Goal: Information Seeking & Learning: Learn about a topic

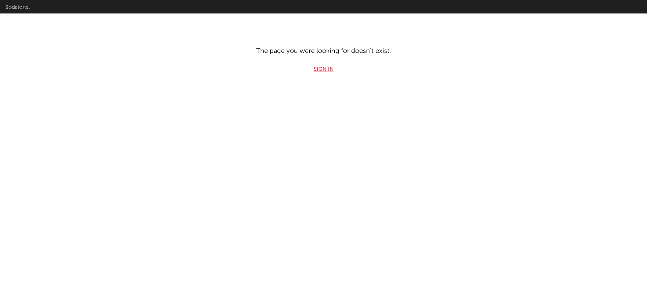
click at [324, 68] on link "Sign in" at bounding box center [324, 69] width 20 height 8
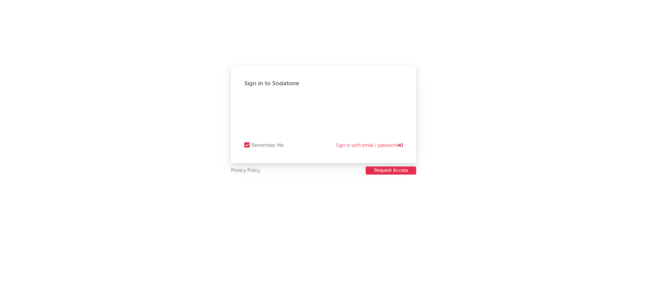
select select "recorded_music"
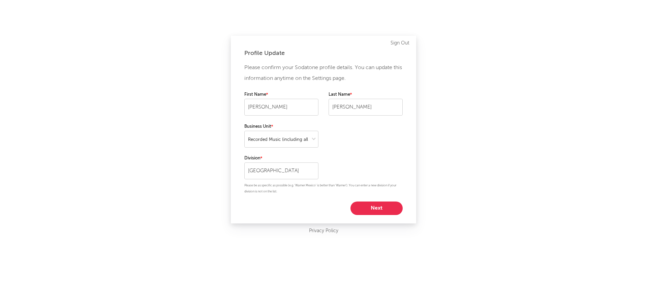
click at [378, 208] on button "Next" at bounding box center [377, 208] width 52 height 13
select select "marketing"
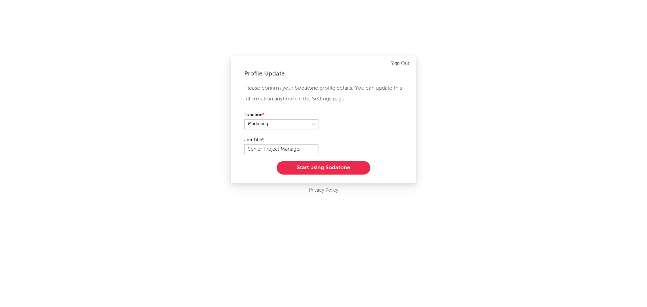
click at [331, 169] on button "Start using Sodatone" at bounding box center [324, 167] width 94 height 13
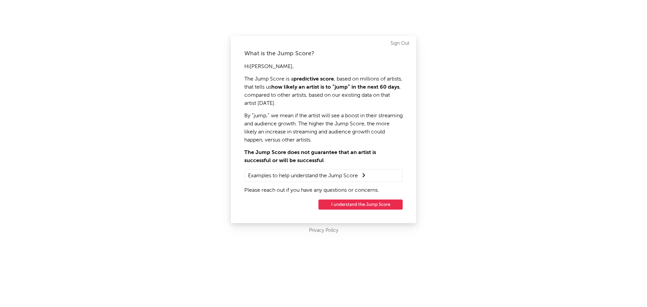
click at [360, 204] on button "I understand the Jump Score" at bounding box center [361, 205] width 84 height 10
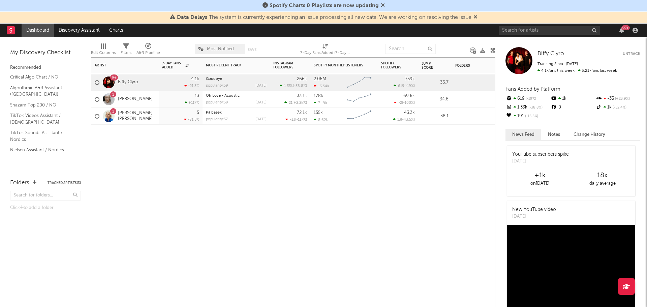
click at [198, 158] on div "Artist Notifications 7-Day Fans Added WoW % Change Most Recent Track Popularity…" at bounding box center [293, 182] width 405 height 250
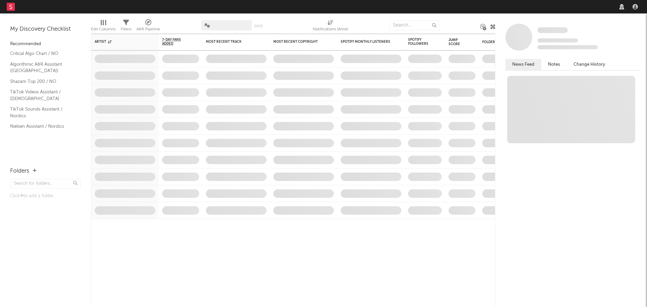
select select "recorded_music"
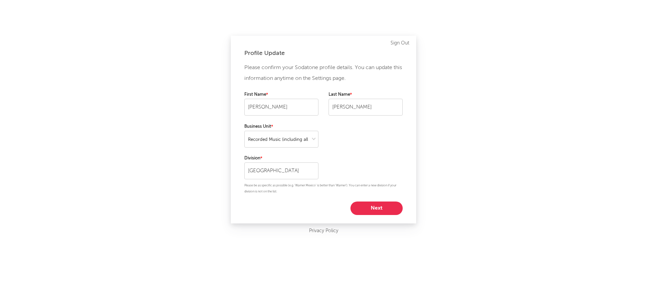
click at [385, 206] on button "Next" at bounding box center [377, 208] width 52 height 13
select select "marketing"
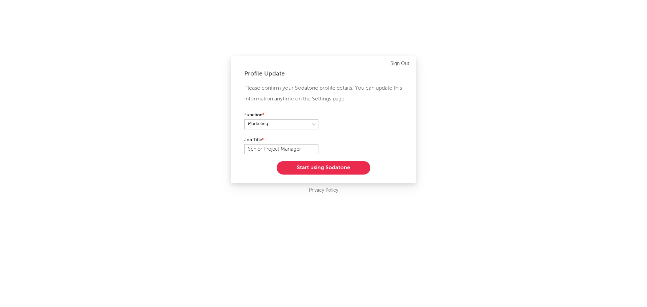
click at [340, 169] on button "Start using Sodatone" at bounding box center [324, 167] width 94 height 13
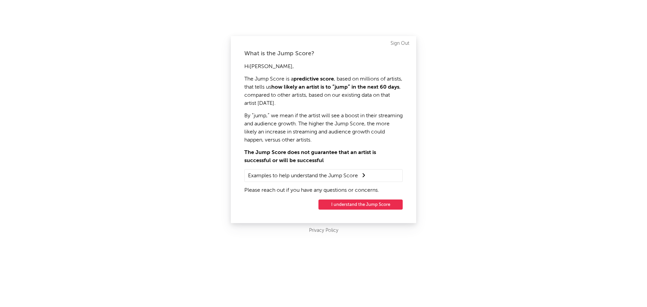
click at [363, 204] on button "I understand the Jump Score" at bounding box center [361, 205] width 84 height 10
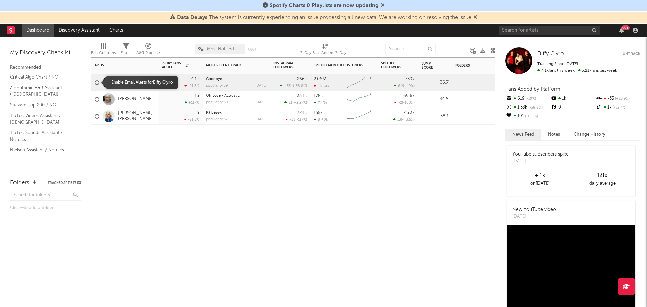
drag, startPoint x: 97, startPoint y: 81, endPoint x: 97, endPoint y: 94, distance: 13.2
click at [97, 81] on div at bounding box center [97, 82] width 5 height 5
click at [95, 81] on input "checkbox" at bounding box center [95, 83] width 0 height 6
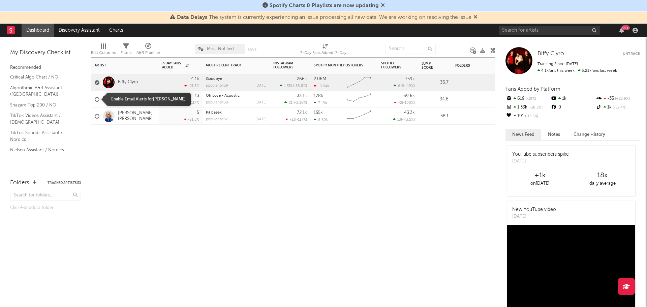
click at [96, 100] on div at bounding box center [97, 99] width 5 height 5
click at [95, 100] on input "checkbox" at bounding box center [95, 99] width 0 height 6
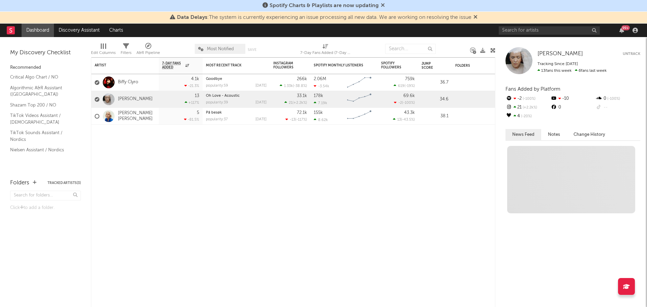
click at [35, 31] on link "Dashboard" at bounding box center [38, 30] width 32 height 13
click at [10, 29] on icon at bounding box center [10, 30] width 3 height 4
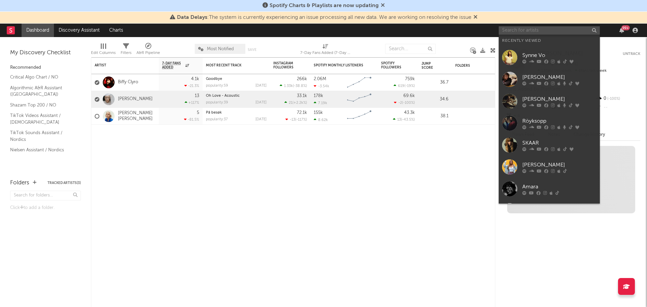
click at [551, 29] on input "text" at bounding box center [549, 30] width 101 height 8
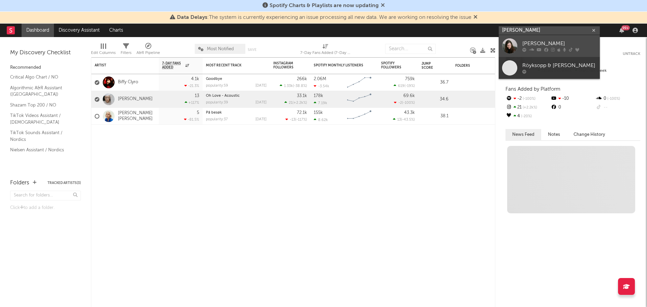
type input "[PERSON_NAME]"
click at [538, 46] on div "[PERSON_NAME]" at bounding box center [560, 44] width 74 height 8
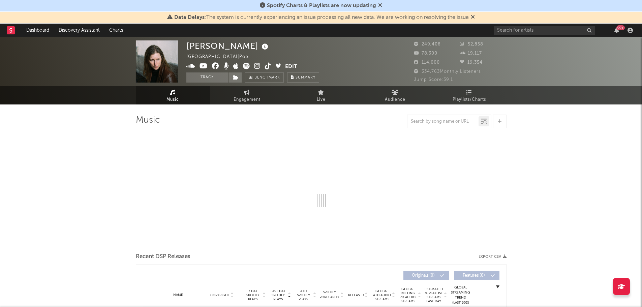
select select "6m"
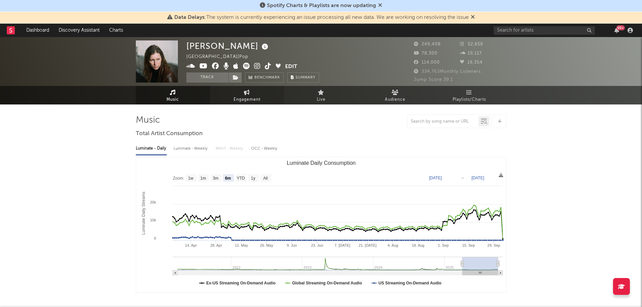
click at [252, 101] on span "Engagement" at bounding box center [247, 100] width 27 height 8
select select "1w"
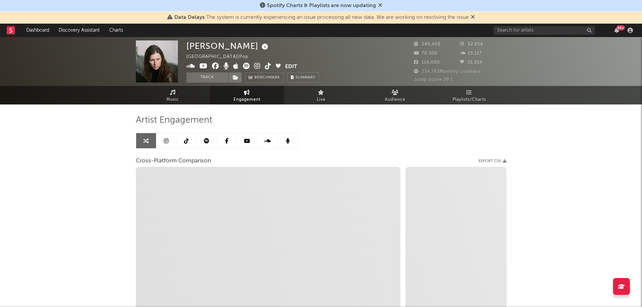
select select "1m"
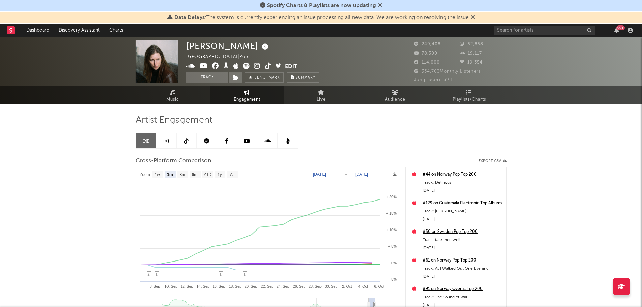
click at [288, 66] on button "Edit" at bounding box center [291, 67] width 12 height 8
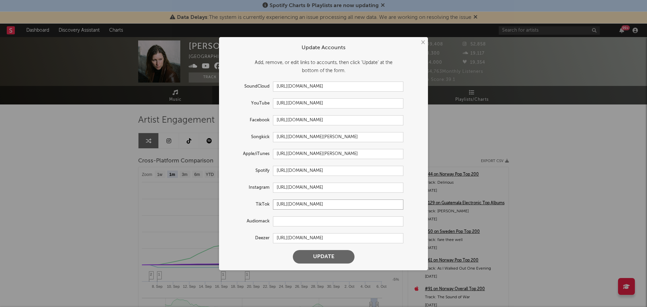
drag, startPoint x: 397, startPoint y: 204, endPoint x: 260, endPoint y: 202, distance: 136.9
click at [261, 202] on div "TikTok [URL][DOMAIN_NAME]" at bounding box center [315, 205] width 178 height 10
click at [421, 45] on button "×" at bounding box center [422, 42] width 7 height 7
